Goal: Information Seeking & Learning: Learn about a topic

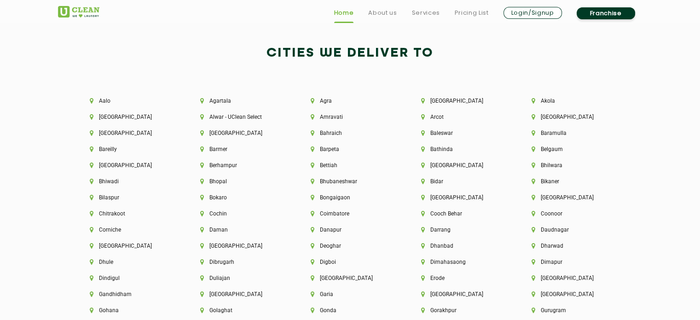
scroll to position [1976, 0]
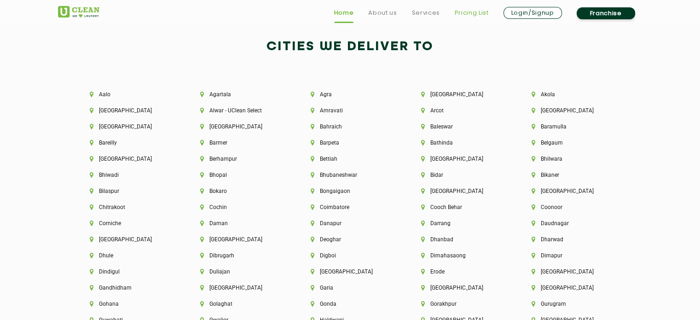
click at [469, 15] on link "Pricing List" at bounding box center [472, 12] width 34 height 11
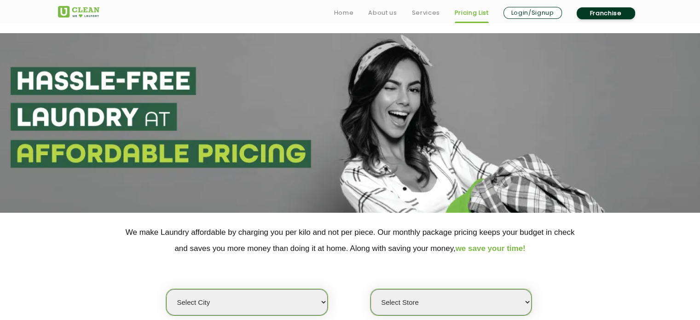
scroll to position [98, 0]
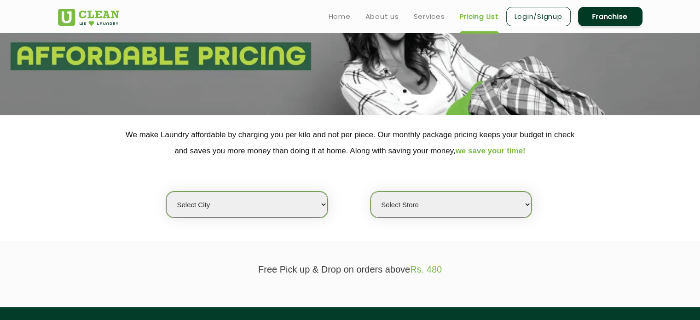
click at [289, 209] on select "Select city [GEOGRAPHIC_DATA] [GEOGRAPHIC_DATA] [GEOGRAPHIC_DATA] [GEOGRAPHIC_D…" at bounding box center [246, 204] width 161 height 26
select select "16"
click at [166, 191] on select "Select city [GEOGRAPHIC_DATA] [GEOGRAPHIC_DATA] [GEOGRAPHIC_DATA] [GEOGRAPHIC_D…" at bounding box center [246, 204] width 161 height 26
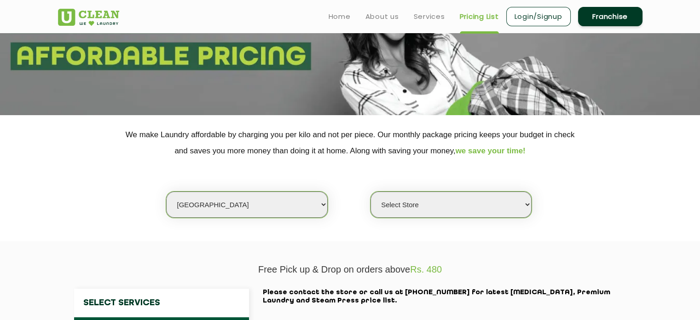
click at [390, 206] on select "Select Store UClean Deonar UClean LBS Marg UClean Chembur UClean Worli UClean […" at bounding box center [450, 204] width 161 height 26
select select "474"
click at [370, 191] on select "Select Store UClean Deonar UClean LBS Marg UClean Chembur UClean Worli UClean […" at bounding box center [450, 204] width 161 height 26
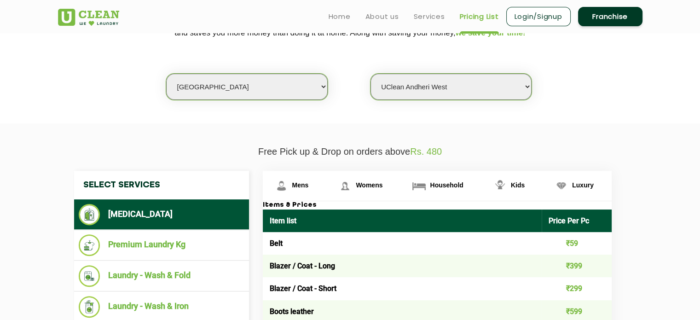
scroll to position [298, 0]
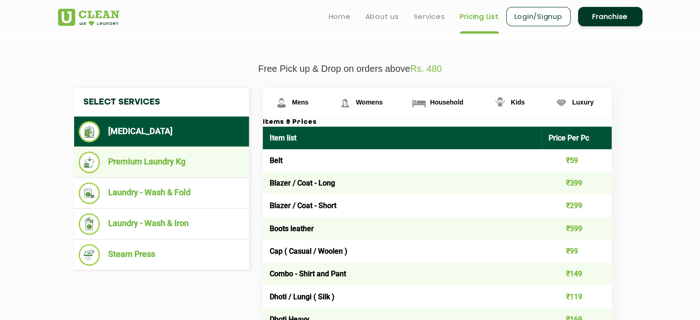
click at [156, 160] on li "Premium Laundry Kg" at bounding box center [162, 162] width 166 height 22
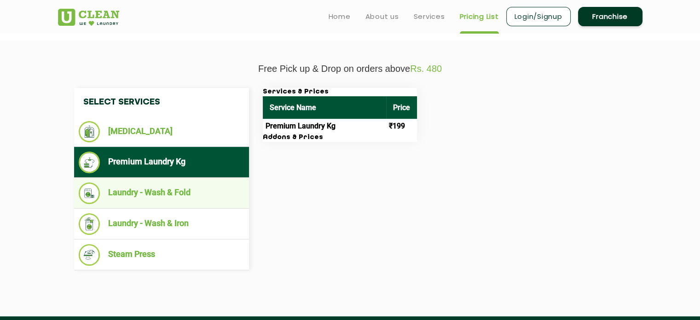
click at [127, 196] on li "Laundry - Wash & Fold" at bounding box center [162, 193] width 166 height 22
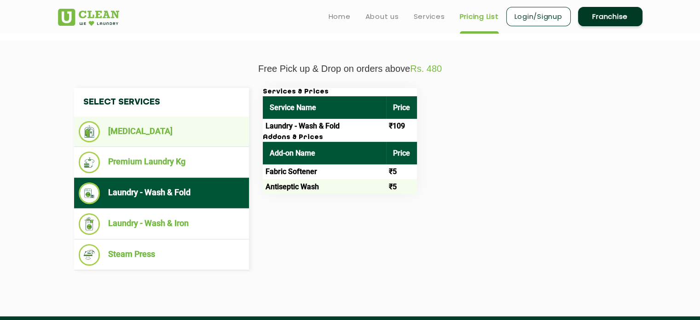
click at [121, 133] on li "[MEDICAL_DATA]" at bounding box center [162, 131] width 166 height 21
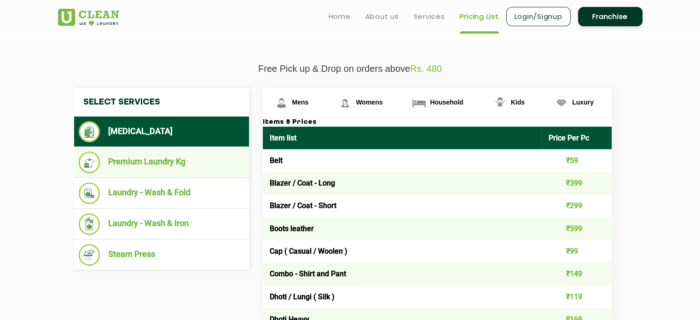
click at [142, 159] on li "Premium Laundry Kg" at bounding box center [162, 162] width 166 height 22
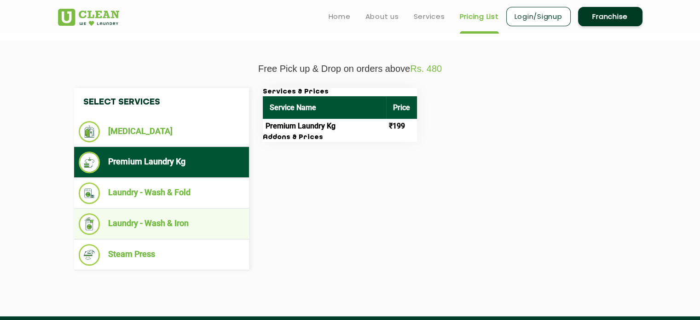
click at [149, 220] on li "Laundry - Wash & Iron" at bounding box center [162, 224] width 166 height 22
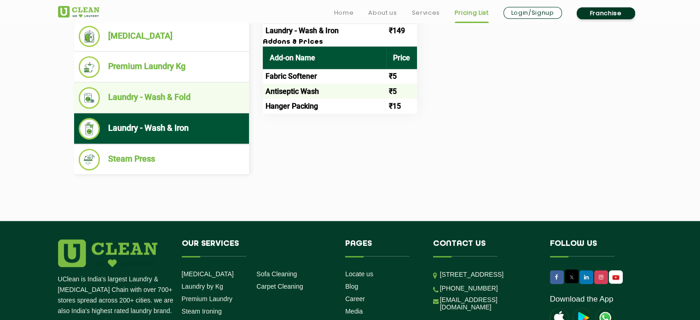
scroll to position [397, 0]
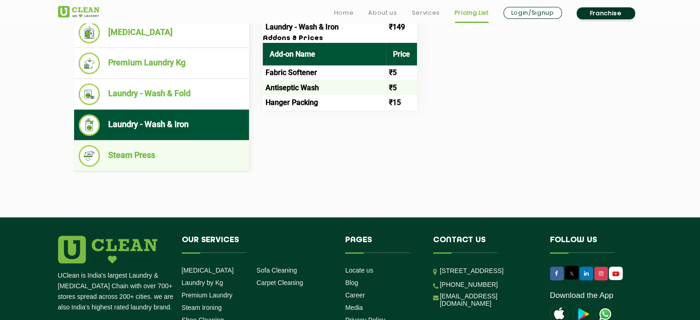
click at [131, 150] on li "Steam Press" at bounding box center [162, 156] width 166 height 22
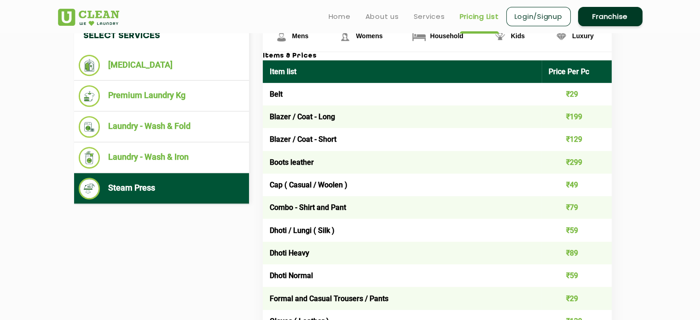
scroll to position [358, 0]
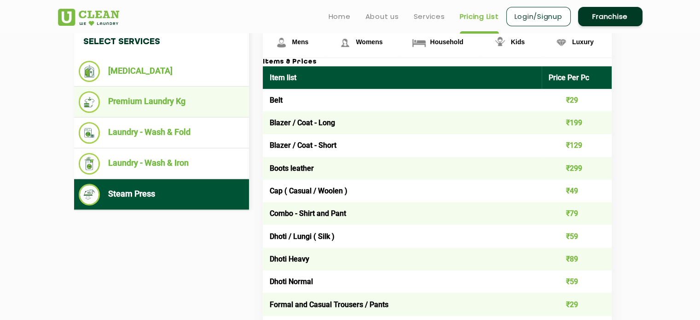
click at [141, 103] on li "Premium Laundry Kg" at bounding box center [162, 102] width 166 height 22
